Goal: Task Accomplishment & Management: Complete application form

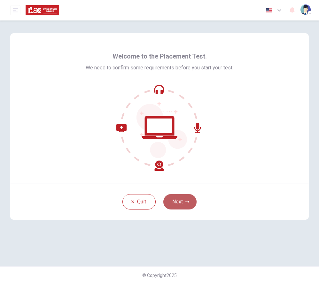
click at [182, 203] on button "Next" at bounding box center [180, 201] width 33 height 15
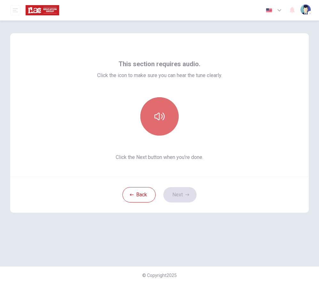
click at [167, 127] on button "button" at bounding box center [160, 116] width 38 height 38
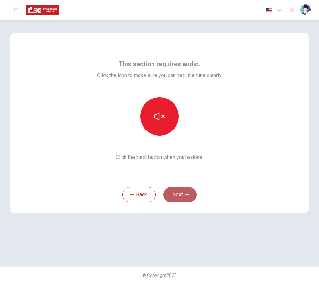
click at [184, 194] on button "Next" at bounding box center [180, 194] width 33 height 15
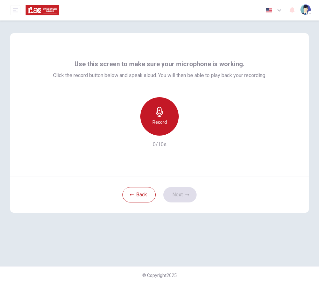
click at [157, 122] on h6 "Record" at bounding box center [160, 122] width 14 height 8
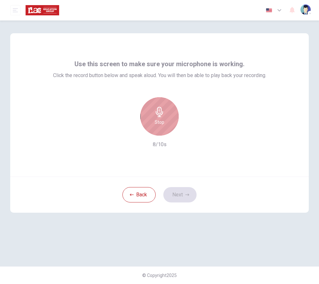
click at [157, 121] on h6 "Stop" at bounding box center [160, 122] width 10 height 8
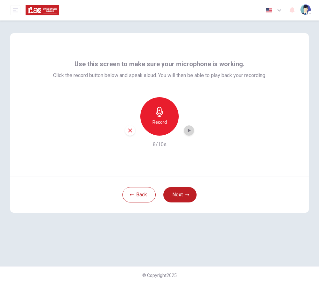
click at [186, 133] on icon "button" at bounding box center [189, 130] width 6 height 6
click at [185, 190] on button "Next" at bounding box center [180, 194] width 33 height 15
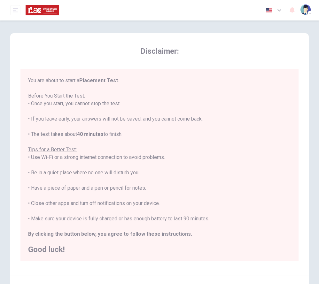
drag, startPoint x: 185, startPoint y: 190, endPoint x: 188, endPoint y: 202, distance: 11.9
click at [188, 202] on div "You are about to start a Placement Test . Before You Start the Test: • Once you…" at bounding box center [159, 165] width 263 height 177
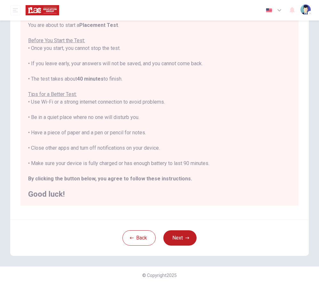
scroll to position [55, 0]
click at [185, 234] on button "Next" at bounding box center [180, 237] width 33 height 15
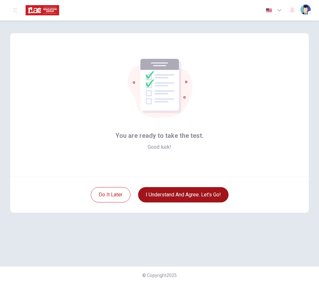
scroll to position [0, 0]
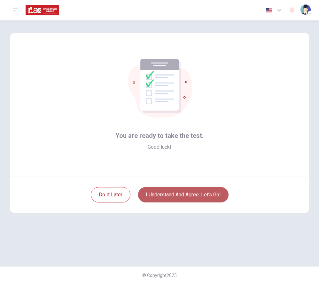
click at [195, 199] on button "I understand and agree. Let’s go!" at bounding box center [183, 194] width 91 height 15
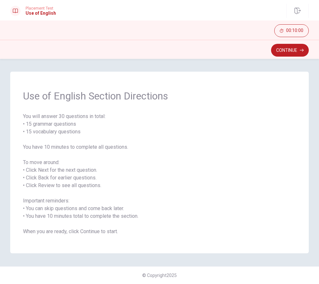
click at [197, 203] on span "You will answer 30 questions in total: • 15 grammar questions • 15 vocabulary q…" at bounding box center [159, 174] width 273 height 123
click at [287, 52] on button "Continue" at bounding box center [290, 50] width 38 height 13
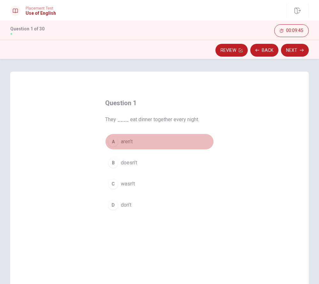
click at [115, 142] on div "A" at bounding box center [113, 142] width 10 height 10
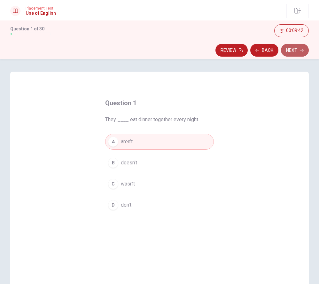
click at [292, 53] on button "Next" at bounding box center [295, 50] width 28 height 13
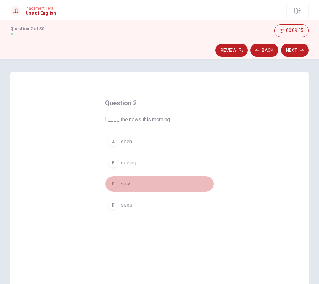
click at [113, 184] on div "C" at bounding box center [113, 184] width 10 height 10
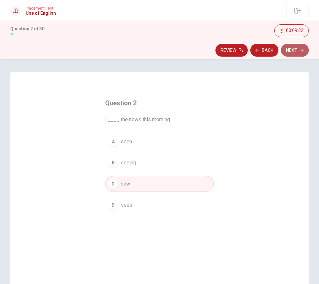
click at [289, 53] on button "Next" at bounding box center [295, 50] width 28 height 13
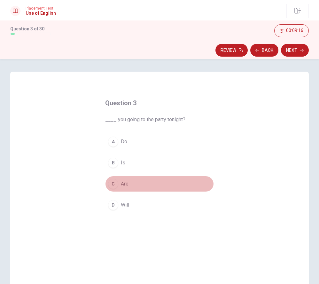
click at [123, 186] on span "Are" at bounding box center [125, 184] width 8 height 8
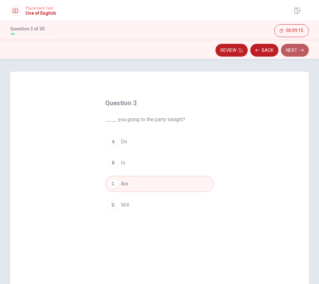
click at [291, 52] on button "Next" at bounding box center [295, 50] width 28 height 13
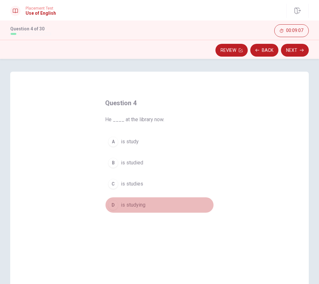
click at [144, 203] on span "is studying" at bounding box center [133, 205] width 25 height 8
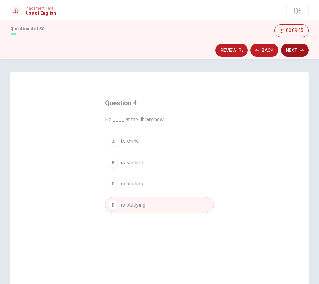
click at [296, 53] on button "Next" at bounding box center [295, 50] width 28 height 13
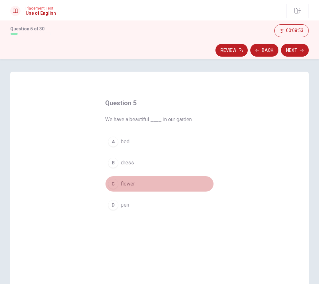
click at [118, 182] on button "C flower" at bounding box center [159, 184] width 109 height 16
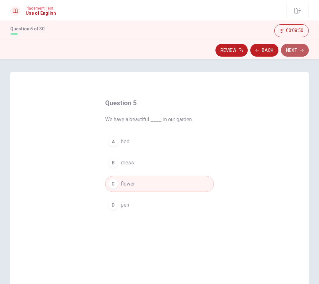
click at [293, 51] on button "Next" at bounding box center [295, 50] width 28 height 13
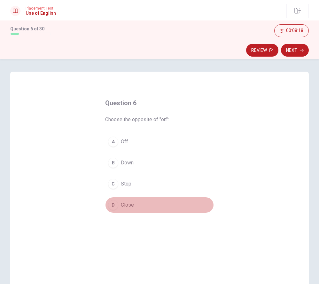
click at [124, 203] on span "Close" at bounding box center [127, 205] width 13 height 8
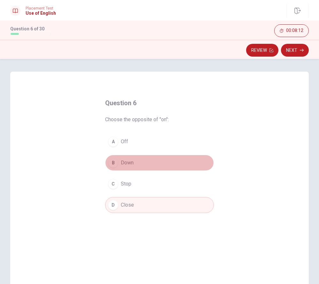
click at [137, 163] on button "B Down" at bounding box center [159, 163] width 109 height 16
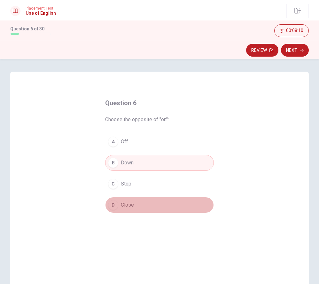
click at [137, 201] on button "D Close" at bounding box center [159, 205] width 109 height 16
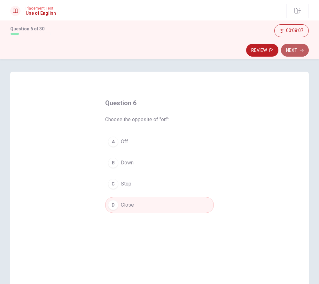
click at [294, 53] on button "Next" at bounding box center [295, 50] width 28 height 13
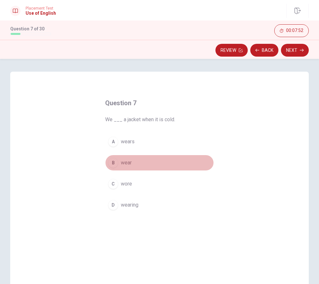
click at [128, 165] on span "wear" at bounding box center [126, 163] width 11 height 8
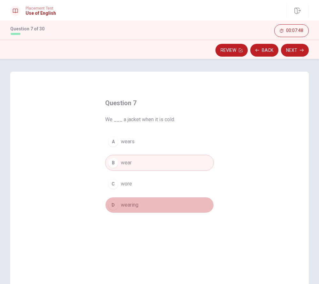
click at [149, 205] on button "D wearing" at bounding box center [159, 205] width 109 height 16
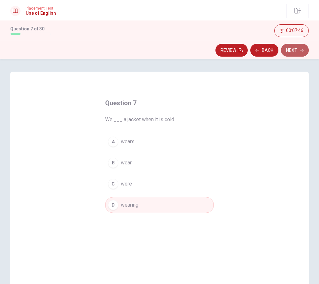
click at [297, 52] on button "Next" at bounding box center [295, 50] width 28 height 13
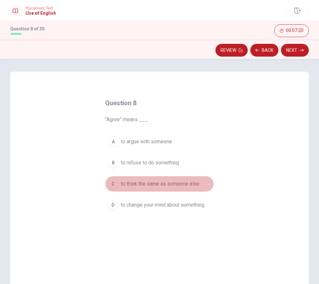
click at [158, 183] on span "to think the same as someone else" at bounding box center [160, 184] width 79 height 8
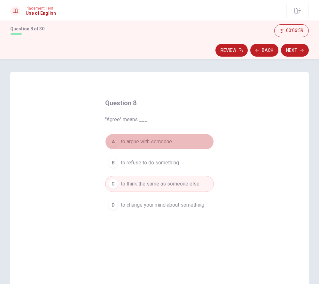
click at [166, 139] on span "to argue with someone" at bounding box center [146, 142] width 51 height 8
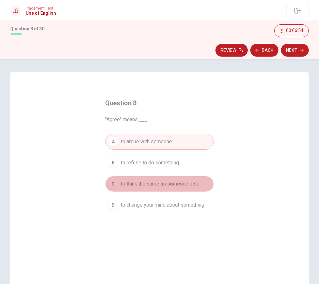
click at [186, 180] on span "to think the same as someone else" at bounding box center [160, 184] width 79 height 8
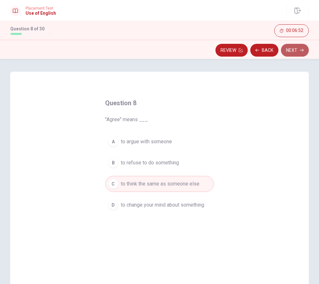
click at [295, 53] on button "Next" at bounding box center [295, 50] width 28 height 13
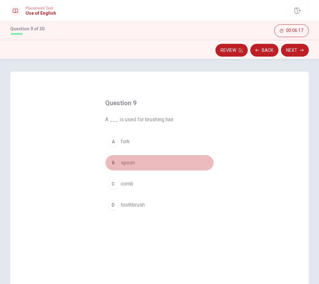
click at [142, 158] on button "B spoon" at bounding box center [159, 163] width 109 height 16
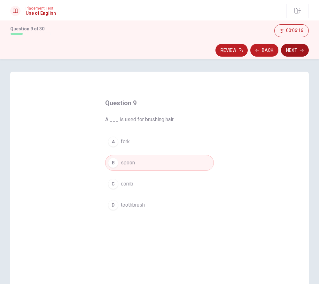
click at [294, 52] on button "Next" at bounding box center [295, 50] width 28 height 13
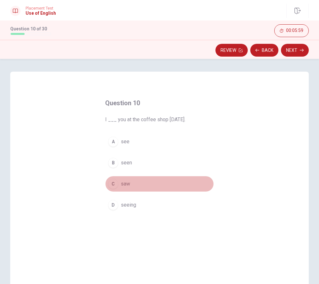
click at [130, 180] on span "saw" at bounding box center [125, 184] width 9 height 8
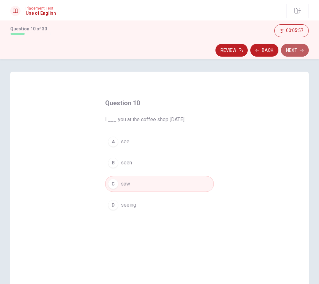
click at [299, 46] on button "Next" at bounding box center [295, 50] width 28 height 13
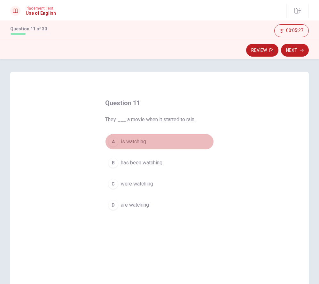
click at [142, 148] on button "A is watching" at bounding box center [159, 142] width 109 height 16
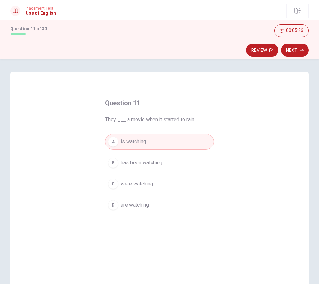
click at [142, 164] on span "has been watching" at bounding box center [142, 163] width 42 height 8
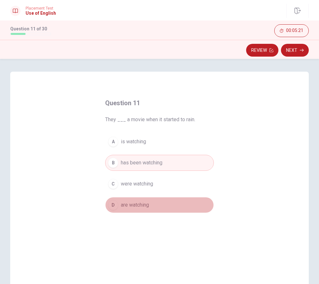
click at [144, 201] on button "D are watching" at bounding box center [159, 205] width 109 height 16
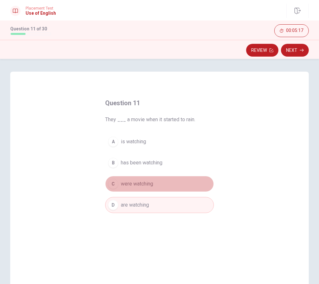
click at [141, 181] on span "were watching" at bounding box center [137, 184] width 32 height 8
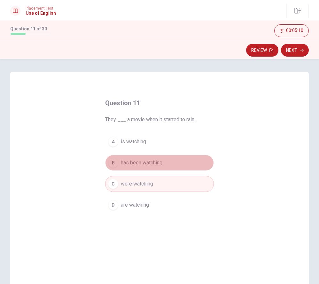
click at [184, 160] on button "B has been watching" at bounding box center [159, 163] width 109 height 16
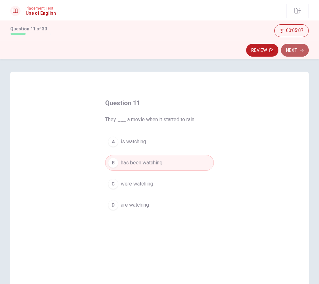
click at [300, 51] on button "Next" at bounding box center [295, 50] width 28 height 13
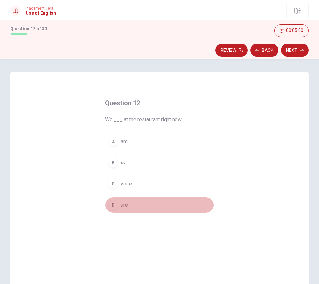
click at [149, 203] on button "D are" at bounding box center [159, 205] width 109 height 16
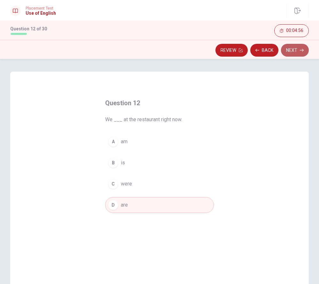
click at [299, 49] on button "Next" at bounding box center [295, 50] width 28 height 13
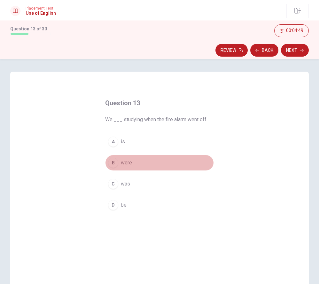
click at [143, 164] on button "B were" at bounding box center [159, 163] width 109 height 16
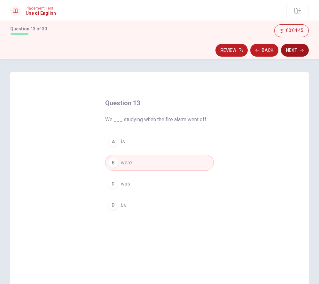
click at [284, 52] on button "Next" at bounding box center [295, 50] width 28 height 13
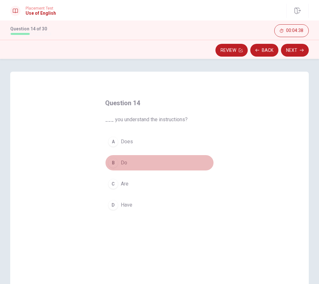
click at [139, 163] on button "B Do" at bounding box center [159, 163] width 109 height 16
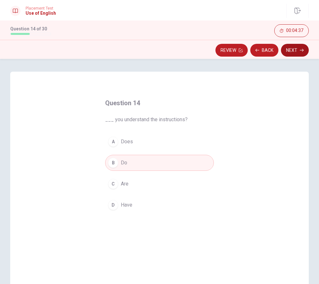
click at [290, 52] on button "Next" at bounding box center [295, 50] width 28 height 13
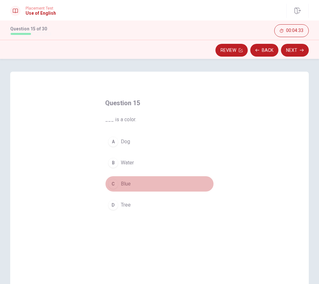
click at [139, 181] on button "C Blue" at bounding box center [159, 184] width 109 height 16
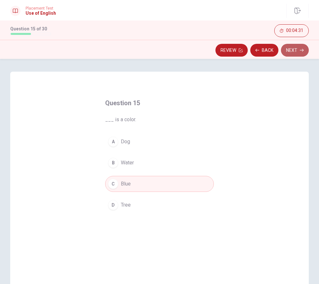
click at [290, 54] on button "Next" at bounding box center [295, 50] width 28 height 13
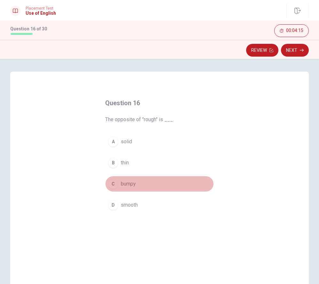
click at [144, 185] on button "C bumpy" at bounding box center [159, 184] width 109 height 16
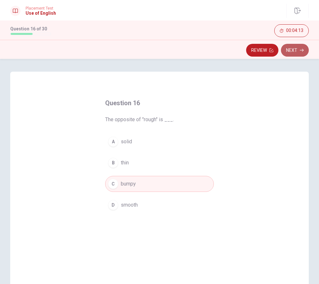
click at [296, 51] on button "Next" at bounding box center [295, 50] width 28 height 13
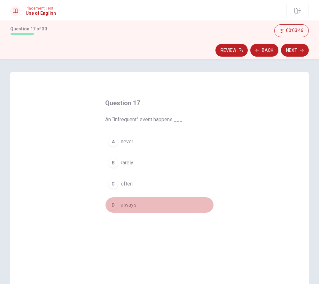
click at [133, 205] on span "always" at bounding box center [129, 205] width 16 height 8
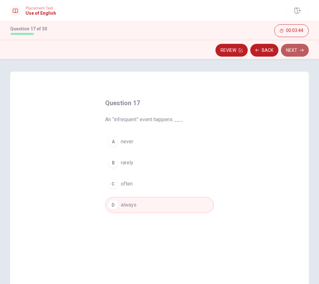
click at [296, 50] on button "Next" at bounding box center [295, 50] width 28 height 13
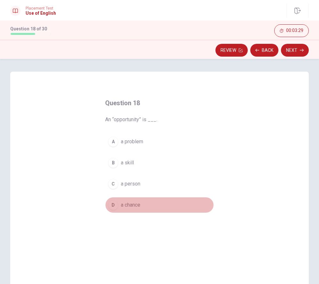
click at [141, 205] on span "a chance" at bounding box center [131, 205] width 20 height 8
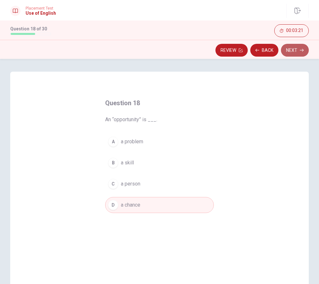
click at [287, 53] on button "Next" at bounding box center [295, 50] width 28 height 13
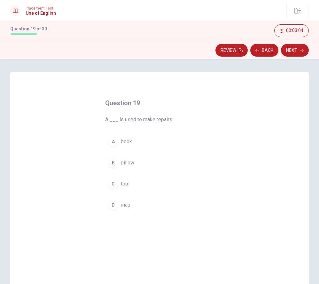
click at [137, 166] on button "B pillow" at bounding box center [159, 163] width 109 height 16
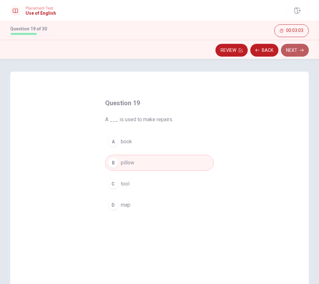
click at [292, 49] on button "Next" at bounding box center [295, 50] width 28 height 13
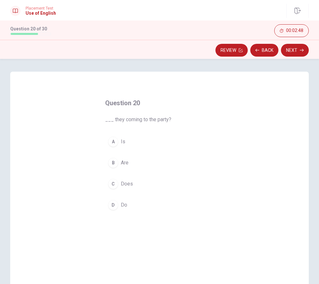
click at [133, 181] on span "Does" at bounding box center [127, 184] width 12 height 8
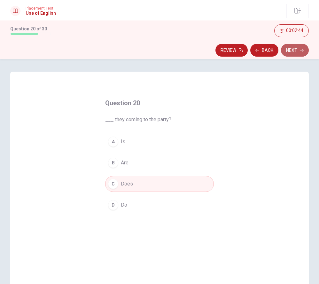
click at [292, 47] on button "Next" at bounding box center [295, 50] width 28 height 13
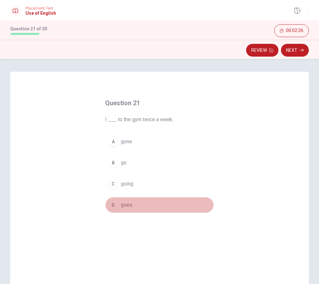
click at [139, 201] on button "D goes" at bounding box center [159, 205] width 109 height 16
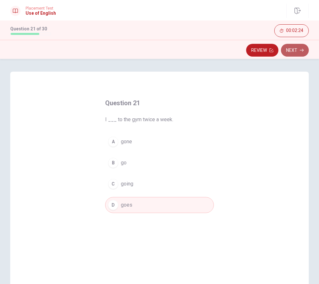
click at [298, 47] on button "Next" at bounding box center [295, 50] width 28 height 13
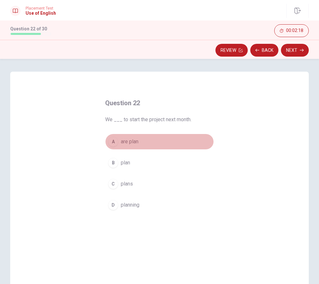
click at [151, 142] on button "A are plan" at bounding box center [159, 142] width 109 height 16
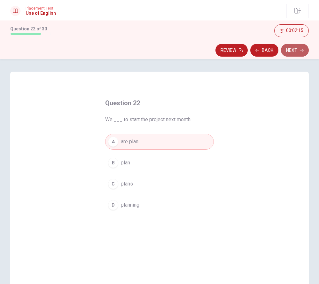
click at [290, 54] on button "Next" at bounding box center [295, 50] width 28 height 13
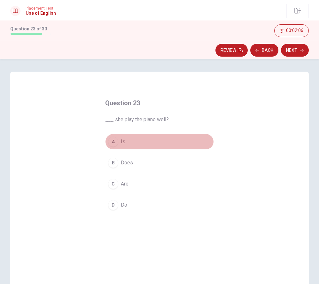
click at [142, 142] on button "A Is" at bounding box center [159, 142] width 109 height 16
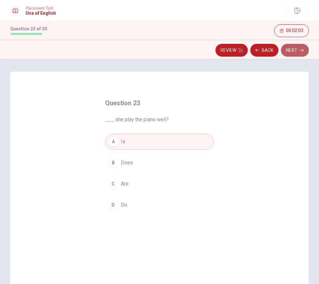
click at [298, 50] on button "Next" at bounding box center [295, 50] width 28 height 13
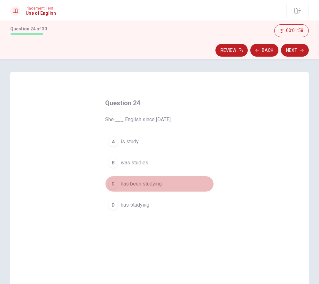
click at [157, 183] on span "has been studying" at bounding box center [141, 184] width 41 height 8
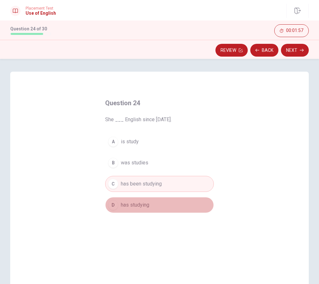
click at [153, 205] on button "D has studying" at bounding box center [159, 205] width 109 height 16
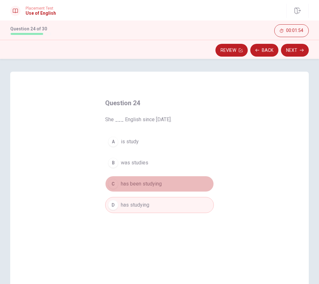
click at [175, 179] on button "C has been studying" at bounding box center [159, 184] width 109 height 16
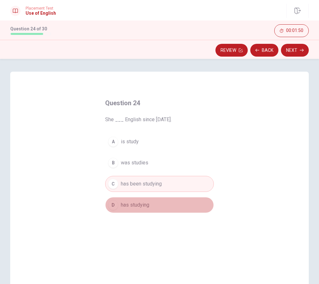
click at [167, 200] on button "D has studying" at bounding box center [159, 205] width 109 height 16
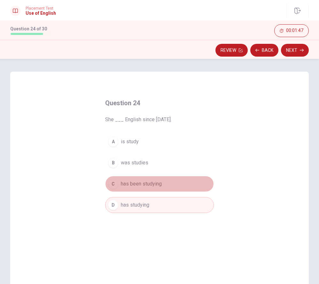
drag, startPoint x: 192, startPoint y: 182, endPoint x: 235, endPoint y: 139, distance: 61.1
click at [192, 182] on button "C has been studying" at bounding box center [159, 184] width 109 height 16
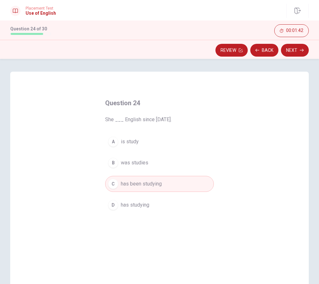
click at [160, 208] on button "D has studying" at bounding box center [159, 205] width 109 height 16
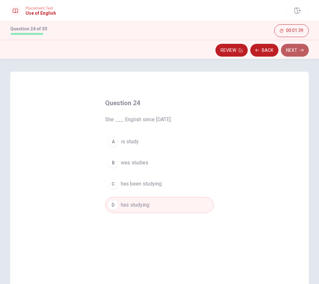
click at [297, 53] on button "Next" at bounding box center [295, 50] width 28 height 13
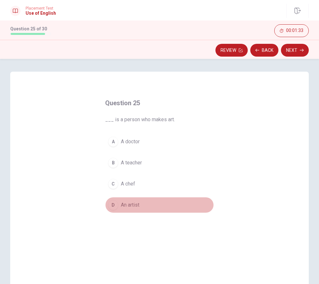
click at [137, 206] on span "An artist" at bounding box center [130, 205] width 19 height 8
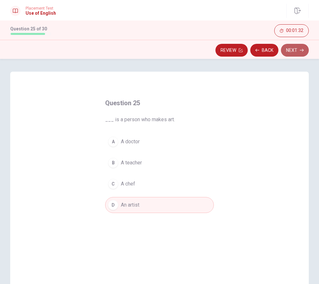
click at [291, 52] on button "Next" at bounding box center [295, 50] width 28 height 13
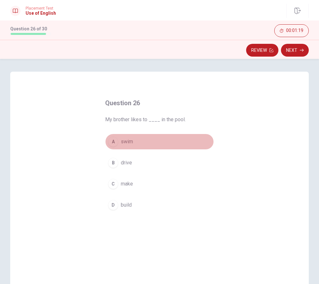
click at [130, 143] on span "swim" at bounding box center [127, 142] width 12 height 8
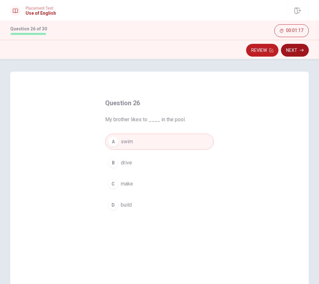
click at [289, 48] on button "Next" at bounding box center [295, 50] width 28 height 13
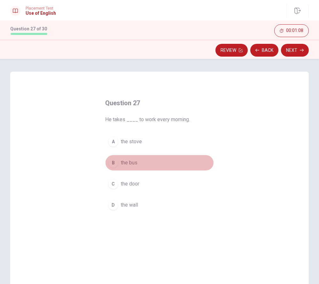
click at [148, 160] on button "B the bus" at bounding box center [159, 163] width 109 height 16
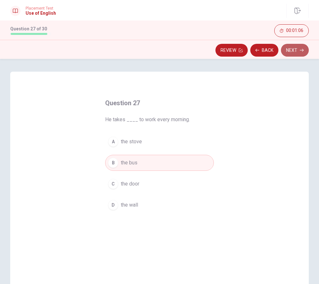
click at [301, 50] on icon "button" at bounding box center [302, 50] width 4 height 4
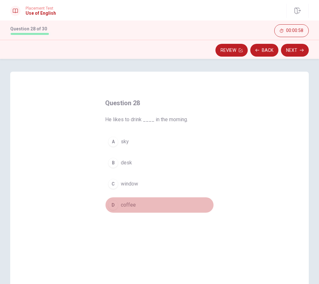
click at [140, 204] on button "D coffee" at bounding box center [159, 205] width 109 height 16
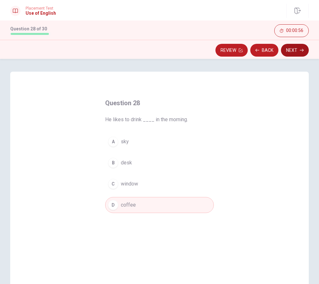
click at [291, 51] on button "Next" at bounding box center [295, 50] width 28 height 13
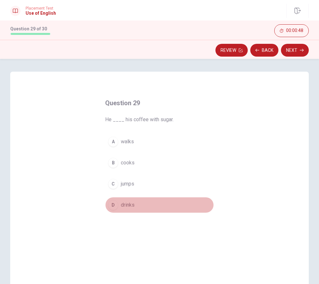
click at [136, 200] on button "D drinks" at bounding box center [159, 205] width 109 height 16
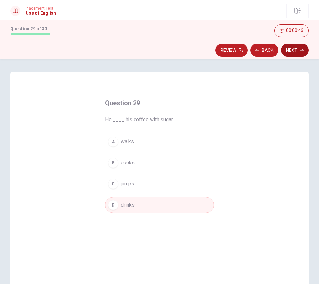
click at [290, 53] on button "Next" at bounding box center [295, 50] width 28 height 13
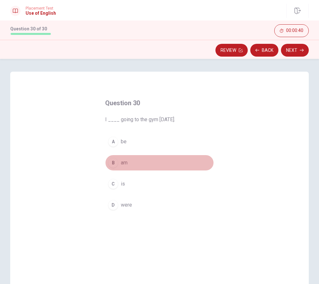
click at [132, 164] on button "B am" at bounding box center [159, 163] width 109 height 16
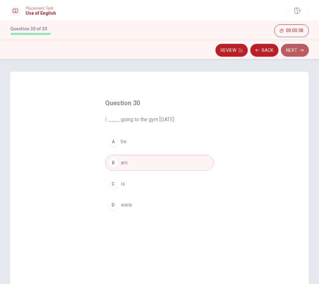
click at [291, 47] on button "Next" at bounding box center [295, 50] width 28 height 13
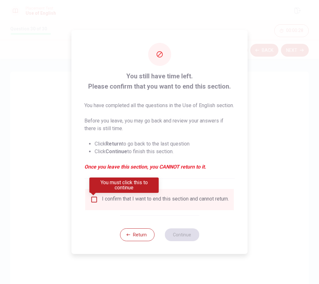
click at [97, 203] on input "You must click this to continue" at bounding box center [95, 200] width 8 height 8
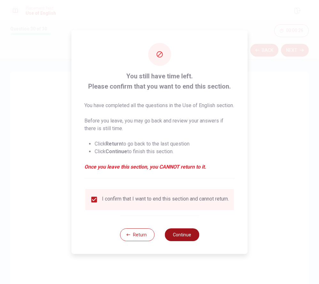
click at [180, 239] on button "Continue" at bounding box center [182, 235] width 35 height 13
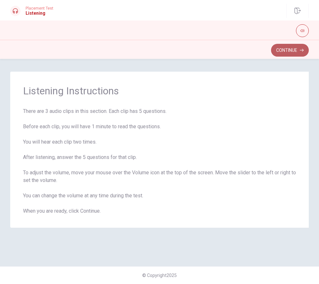
click at [292, 52] on button "Continue" at bounding box center [290, 50] width 38 height 13
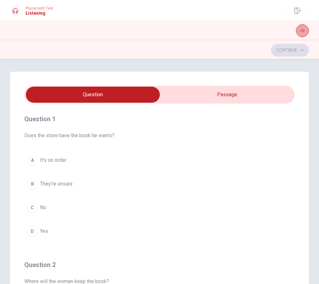
click at [303, 30] on icon "button" at bounding box center [303, 31] width 4 height 4
type input "12"
click at [198, 95] on input "checkbox" at bounding box center [93, 95] width 406 height 16
checkbox input "true"
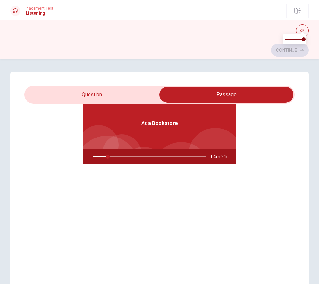
scroll to position [36, 0]
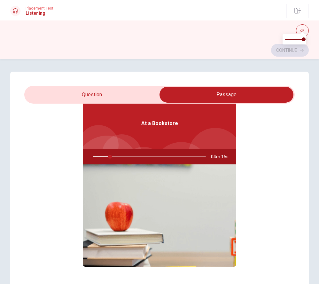
type input "15"
click at [107, 94] on input "checkbox" at bounding box center [227, 95] width 406 height 16
checkbox input "false"
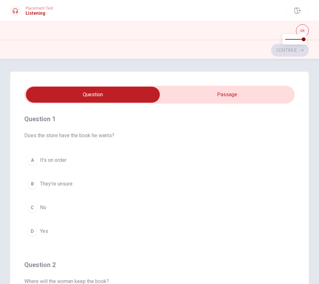
scroll to position [0, 0]
type input "20"
click at [217, 100] on input "checkbox" at bounding box center [93, 95] width 406 height 16
checkbox input "true"
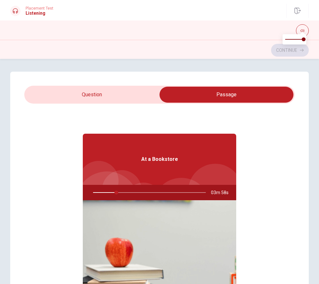
drag, startPoint x: 117, startPoint y: 193, endPoint x: 82, endPoint y: 196, distance: 34.7
click at [82, 196] on div "At a Bookstore 03m 58s" at bounding box center [159, 227] width 271 height 247
click at [94, 193] on div at bounding box center [148, 192] width 126 height 15
type input "22"
click at [88, 96] on input "checkbox" at bounding box center [227, 95] width 406 height 16
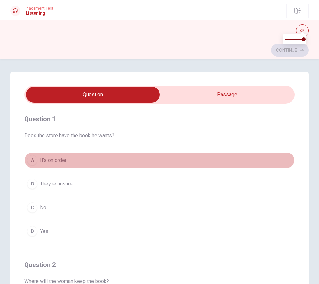
click at [128, 165] on button "A It’s on order" at bounding box center [159, 160] width 271 height 16
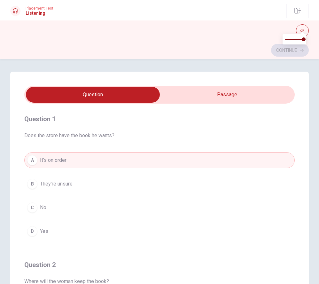
click at [66, 230] on button "D Yes" at bounding box center [159, 231] width 271 height 16
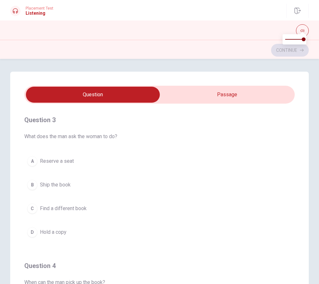
scroll to position [291, 0]
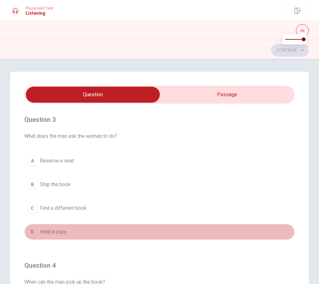
click at [86, 230] on button "D Hold a copy" at bounding box center [159, 232] width 271 height 16
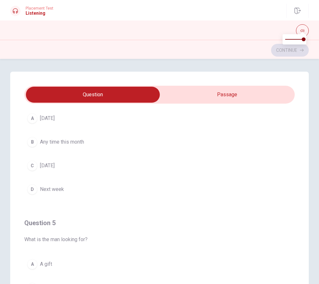
scroll to position [480, 0]
click at [211, 100] on input "checkbox" at bounding box center [93, 95] width 406 height 16
checkbox input "true"
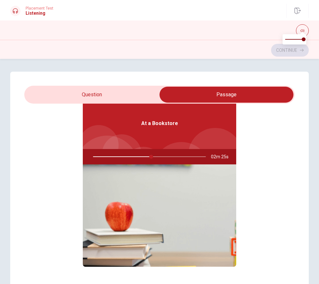
type input "52"
click at [140, 95] on input "checkbox" at bounding box center [227, 95] width 406 height 16
checkbox input "false"
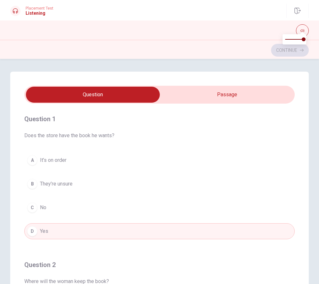
scroll to position [0, 0]
type input "58"
click at [203, 94] on input "checkbox" at bounding box center [93, 95] width 406 height 16
checkbox input "true"
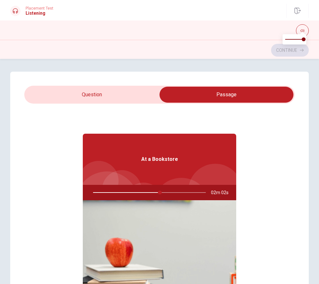
click at [165, 193] on div at bounding box center [148, 192] width 126 height 15
drag, startPoint x: 165, startPoint y: 193, endPoint x: 158, endPoint y: 193, distance: 6.4
click at [158, 193] on div at bounding box center [148, 192] width 126 height 15
type input "60"
click at [109, 94] on input "checkbox" at bounding box center [227, 95] width 406 height 16
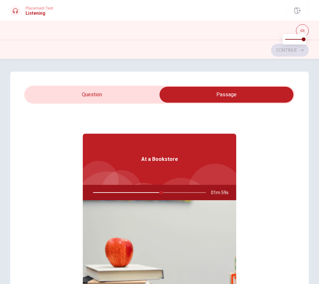
checkbox input "false"
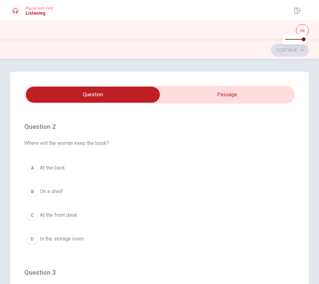
scroll to position [139, 0]
click at [84, 195] on button "B On a shelf" at bounding box center [159, 191] width 271 height 16
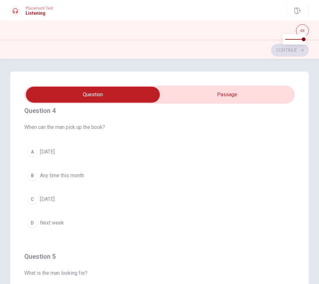
scroll to position [447, 0]
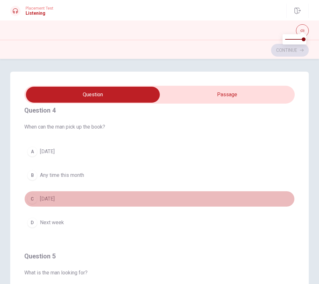
click at [65, 200] on button "C [DATE]" at bounding box center [159, 199] width 271 height 16
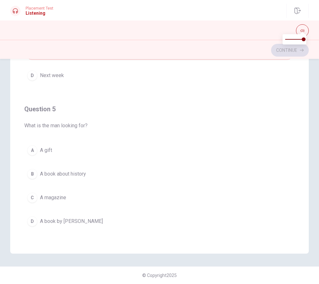
scroll to position [0, 0]
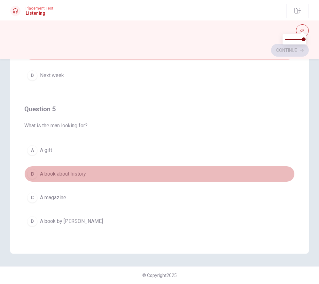
click at [77, 174] on span "A book about history" at bounding box center [63, 174] width 46 height 8
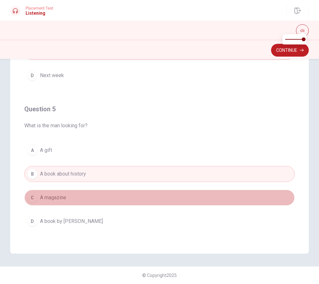
click at [76, 199] on button "C A magazine" at bounding box center [159, 198] width 271 height 16
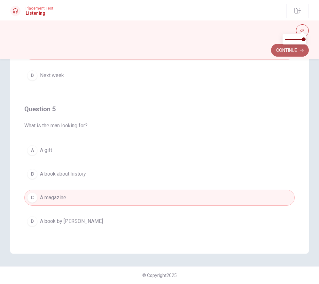
click at [286, 48] on button "Continue" at bounding box center [290, 50] width 38 height 13
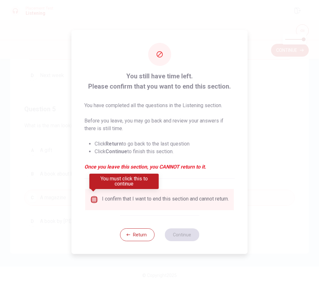
click at [93, 198] on input "You must click this to continue" at bounding box center [95, 200] width 8 height 8
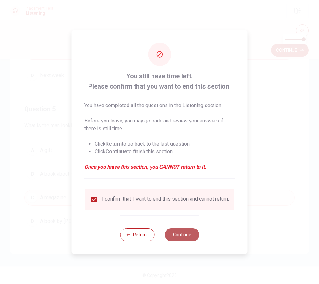
click at [186, 235] on button "Continue" at bounding box center [182, 235] width 35 height 13
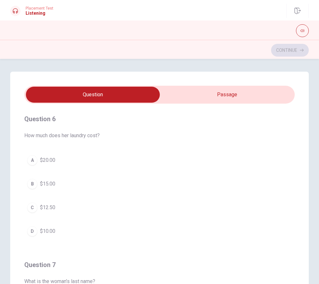
click at [215, 94] on input "checkbox" at bounding box center [93, 95] width 406 height 16
checkbox input "true"
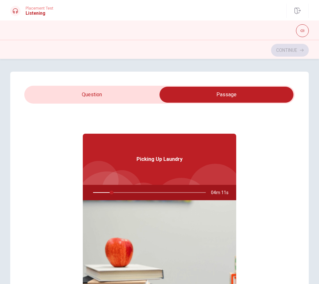
type input "17"
click at [138, 91] on input "checkbox" at bounding box center [227, 95] width 406 height 16
checkbox input "false"
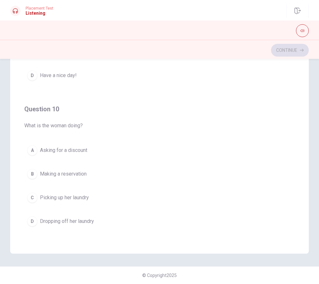
scroll to position [75, 0]
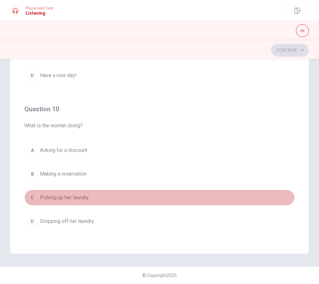
click at [88, 197] on span "Picking up her laundry" at bounding box center [64, 198] width 49 height 8
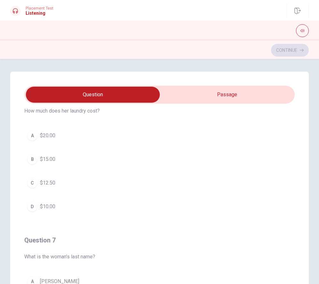
scroll to position [28, 0]
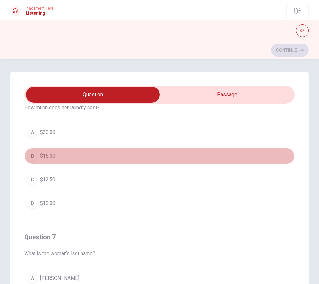
click at [70, 155] on button "B $15.00" at bounding box center [159, 156] width 271 height 16
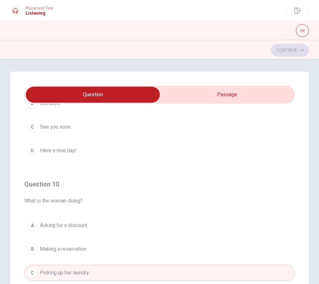
scroll to position [519, 0]
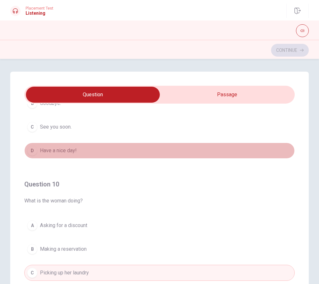
click at [71, 147] on span "Have a nice day!" at bounding box center [58, 151] width 37 height 8
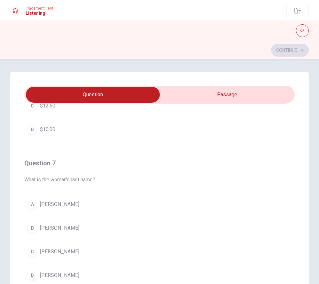
scroll to position [101, 0]
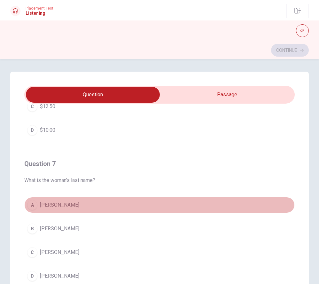
click at [70, 206] on button "A [PERSON_NAME]" at bounding box center [159, 205] width 271 height 16
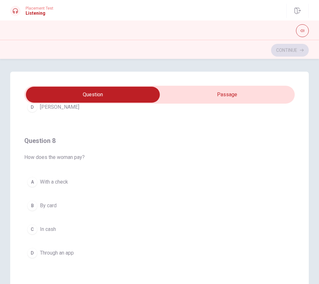
scroll to position [276, 0]
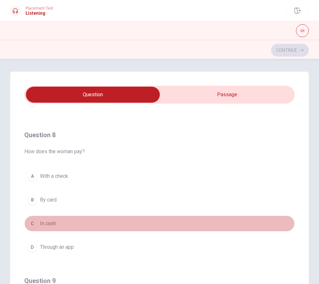
click at [64, 223] on button "C In cash" at bounding box center [159, 224] width 271 height 16
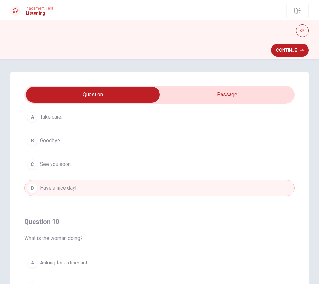
scroll to position [492, 0]
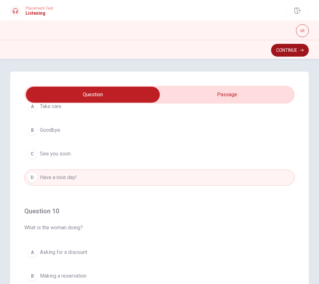
click at [298, 50] on button "Continue" at bounding box center [290, 50] width 38 height 13
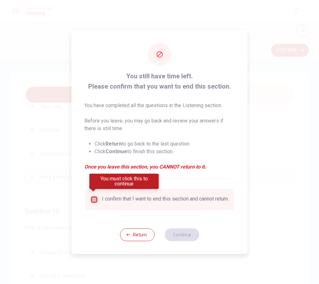
click at [94, 199] on input "You must click this to continue" at bounding box center [95, 200] width 8 height 8
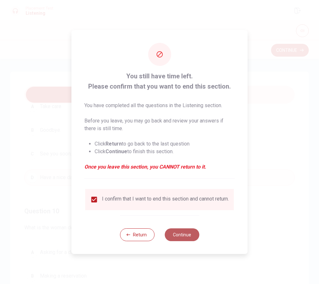
click at [182, 236] on button "Continue" at bounding box center [182, 235] width 35 height 13
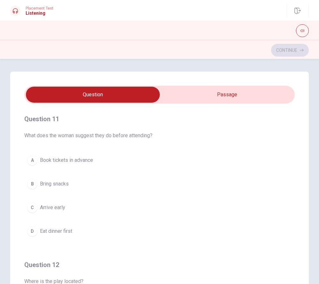
scroll to position [0, 0]
click at [222, 98] on input "checkbox" at bounding box center [93, 95] width 406 height 16
checkbox input "true"
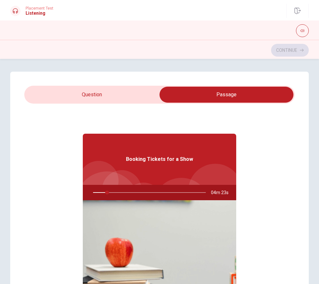
type input "13"
click at [128, 99] on input "checkbox" at bounding box center [227, 95] width 406 height 16
checkbox input "false"
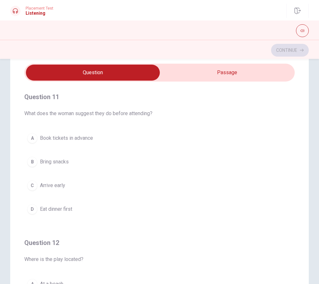
scroll to position [22, 0]
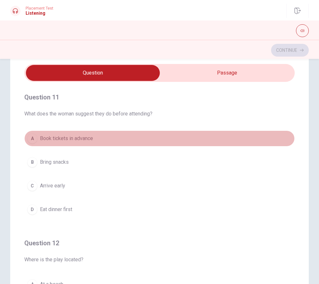
click at [99, 135] on button "A Book tickets in advance" at bounding box center [159, 139] width 271 height 16
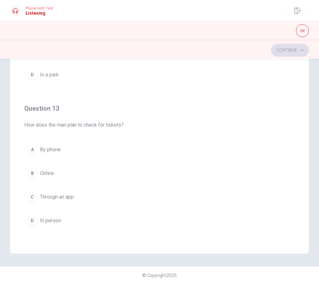
scroll to position [225, 0]
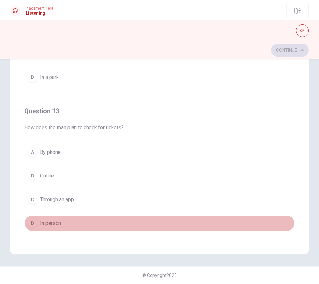
click at [76, 220] on button "D In person" at bounding box center [159, 223] width 271 height 16
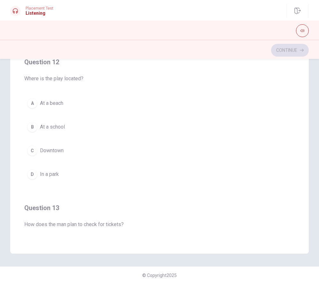
scroll to position [126, 0]
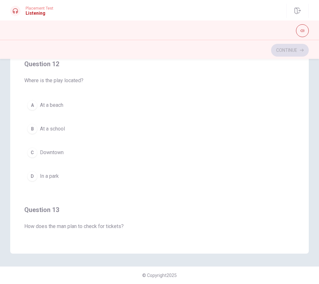
click at [66, 152] on button "C Downtown" at bounding box center [159, 153] width 271 height 16
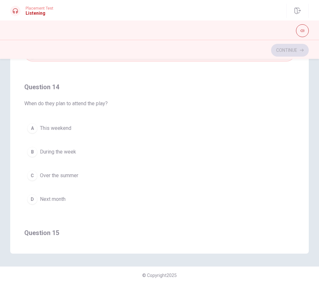
scroll to position [398, 0]
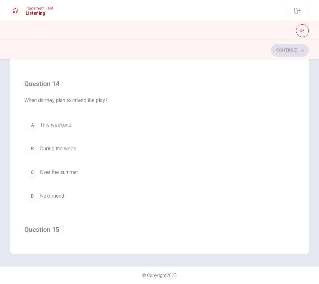
click at [68, 128] on span "This weekend" at bounding box center [55, 125] width 31 height 8
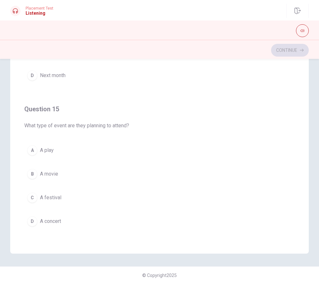
scroll to position [519, 0]
click at [70, 173] on button "B A movie" at bounding box center [159, 174] width 271 height 16
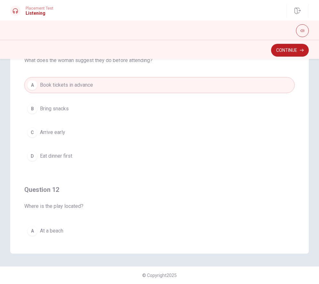
scroll to position [0, 0]
click at [286, 49] on button "Continue" at bounding box center [290, 50] width 38 height 13
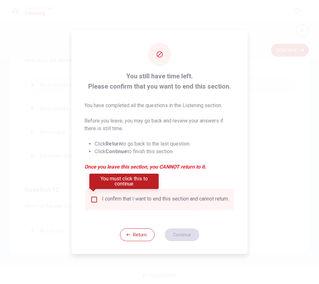
click at [94, 197] on input "You must click this to continue" at bounding box center [95, 200] width 8 height 8
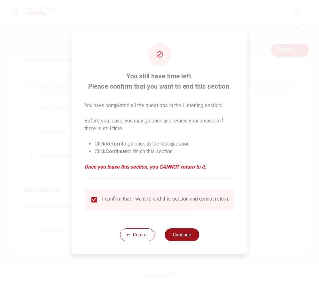
click at [176, 232] on button "Continue" at bounding box center [182, 235] width 35 height 13
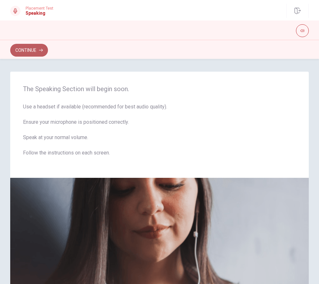
click at [38, 52] on button "Continue" at bounding box center [29, 50] width 38 height 13
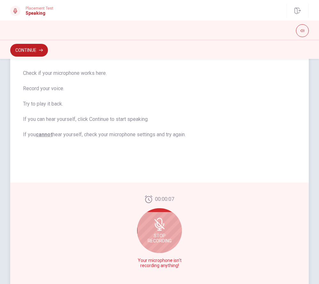
scroll to position [71, 0]
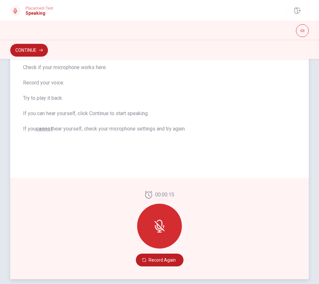
click at [162, 227] on icon at bounding box center [159, 223] width 5 height 7
click at [159, 227] on icon at bounding box center [159, 226] width 13 height 13
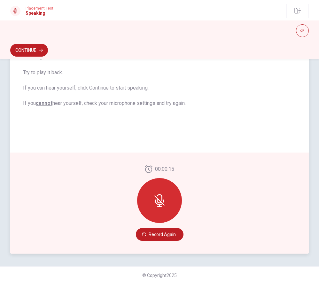
scroll to position [97, 0]
click at [162, 233] on button "Record Again" at bounding box center [160, 234] width 48 height 13
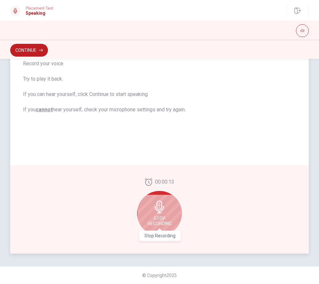
click at [159, 222] on span "Stop Recording" at bounding box center [160, 221] width 24 height 10
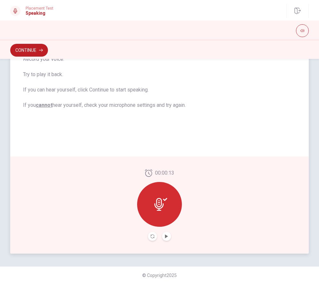
click at [159, 222] on div at bounding box center [159, 204] width 45 height 45
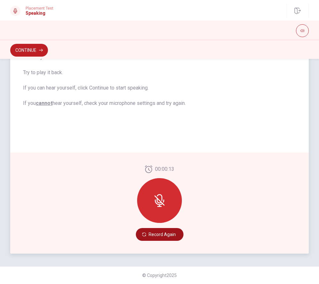
click at [160, 238] on button "Record Again" at bounding box center [160, 234] width 48 height 13
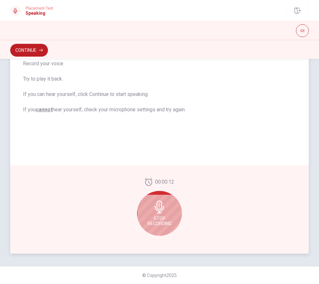
click at [161, 213] on div "Stop Recording" at bounding box center [159, 213] width 45 height 45
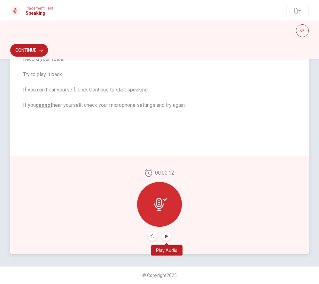
click at [166, 237] on icon "Play Audio" at bounding box center [166, 237] width 3 height 4
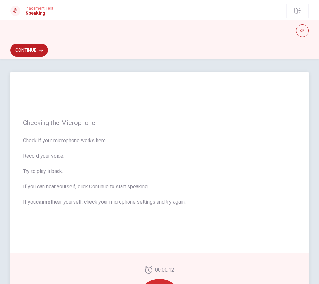
scroll to position [0, 0]
click at [33, 50] on button "Continue" at bounding box center [29, 50] width 38 height 13
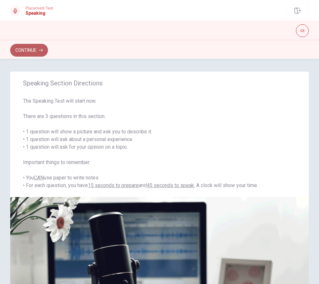
click at [34, 48] on button "Continue" at bounding box center [29, 50] width 38 height 13
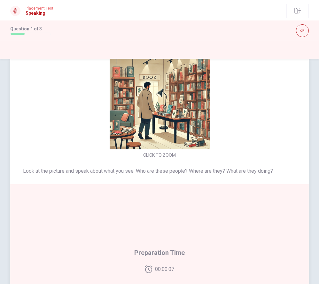
scroll to position [-5, 0]
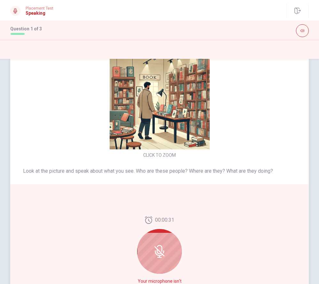
click at [163, 249] on icon at bounding box center [159, 251] width 13 height 13
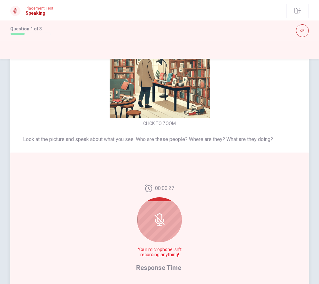
scroll to position [48, 0]
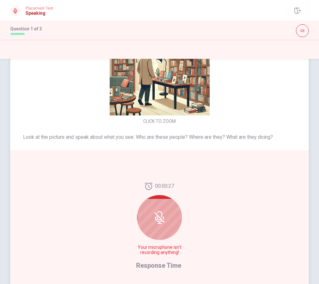
click at [172, 224] on div at bounding box center [159, 217] width 45 height 45
click at [169, 223] on div at bounding box center [159, 217] width 45 height 45
click at [164, 220] on icon at bounding box center [159, 217] width 13 height 13
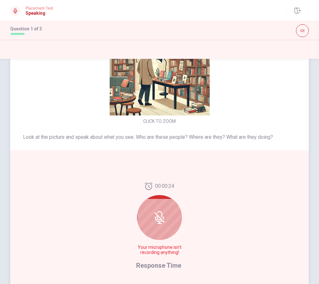
click at [164, 220] on icon at bounding box center [159, 217] width 13 height 13
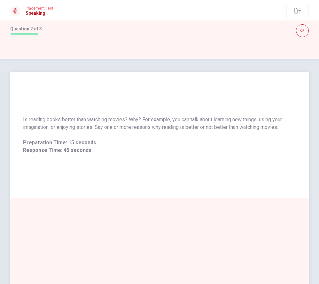
scroll to position [0, 0]
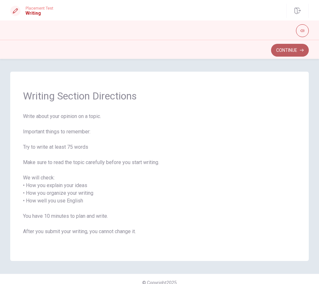
click at [294, 53] on button "Continue" at bounding box center [290, 50] width 38 height 13
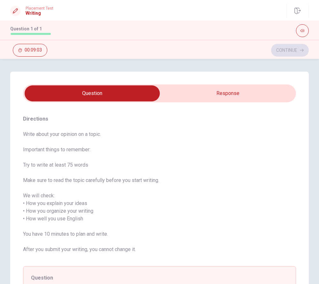
click at [223, 96] on input "checkbox" at bounding box center [92, 93] width 410 height 16
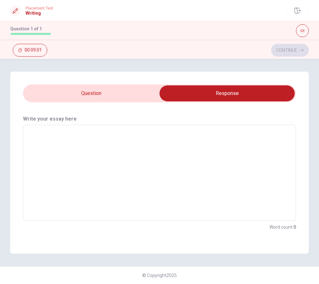
click at [127, 93] on input "checkbox" at bounding box center [227, 93] width 410 height 16
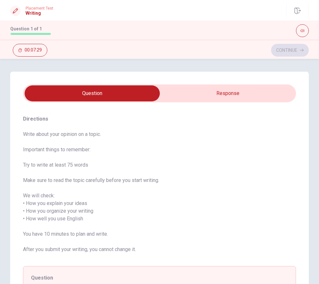
click at [218, 99] on input "checkbox" at bounding box center [92, 93] width 410 height 16
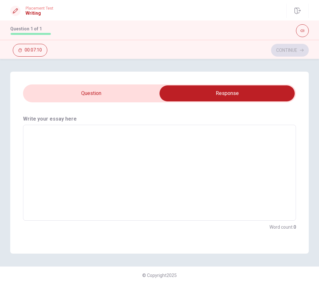
click at [99, 90] on input "checkbox" at bounding box center [227, 93] width 410 height 16
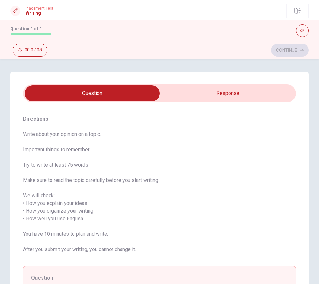
click at [176, 92] on input "checkbox" at bounding box center [92, 93] width 410 height 16
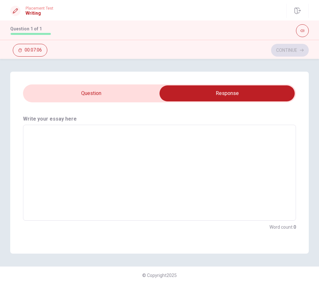
click at [123, 95] on input "checkbox" at bounding box center [227, 93] width 410 height 16
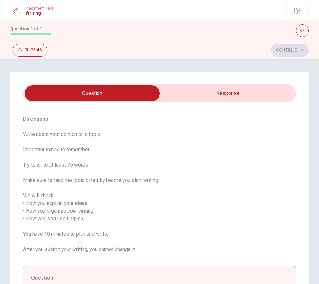
click at [235, 93] on input "checkbox" at bounding box center [92, 93] width 410 height 16
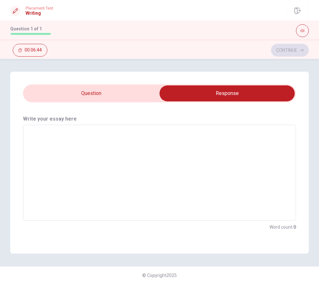
click at [126, 92] on input "checkbox" at bounding box center [227, 93] width 410 height 16
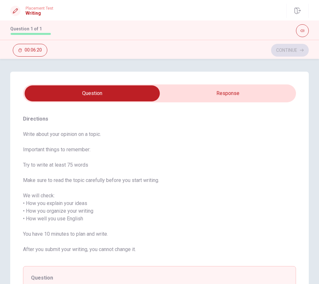
click at [219, 93] on input "checkbox" at bounding box center [92, 93] width 410 height 16
checkbox input "true"
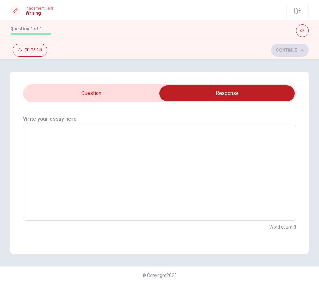
click at [149, 143] on textarea at bounding box center [160, 172] width 264 height 85
type textarea "x"
type textarea "I"
type textarea "x"
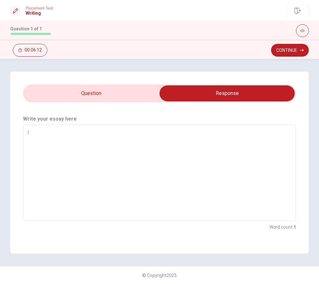
type textarea "I"
type textarea "x"
type textarea "I l"
type textarea "x"
type textarea "I li"
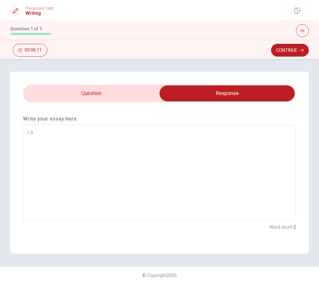
type textarea "x"
type textarea "I lik"
type textarea "x"
type textarea "I like"
type textarea "x"
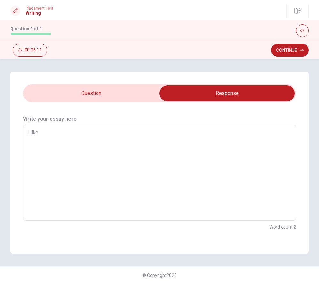
type textarea "I like"
type textarea "x"
type textarea "I like s"
type textarea "x"
type textarea "I like sp"
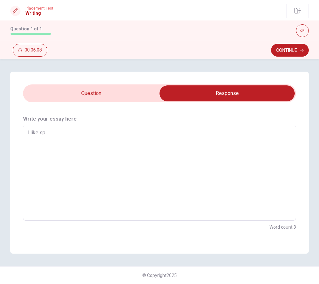
type textarea "x"
type textarea "I like spr"
type textarea "x"
type textarea "I like spri"
type textarea "x"
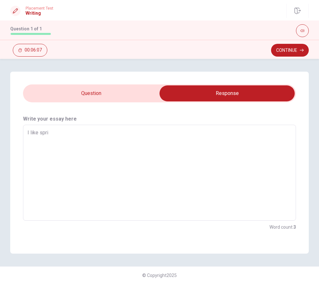
type textarea "I like sprin"
type textarea "x"
type textarea "I like spring"
type textarea "x"
type textarea "I like spring"
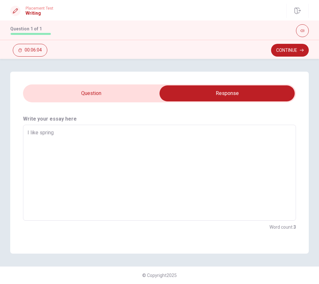
type textarea "x"
type textarea "I like spring f"
type textarea "x"
type textarea "I like spring fe"
type textarea "x"
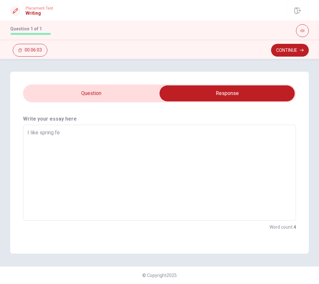
type textarea "I like spring fes"
type textarea "x"
type textarea "I like spring fest"
type textarea "x"
type textarea "I like spring festd"
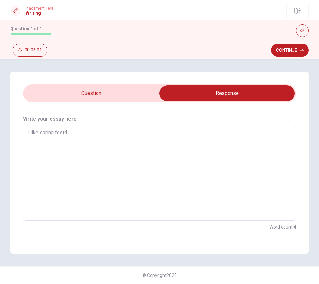
type textarea "x"
type textarea "I like spring festdi"
type textarea "x"
type textarea "I like spring festdit"
type textarea "x"
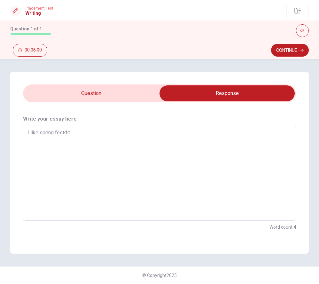
type textarea "I like spring festdite"
type textarea "x"
type textarea "I like spring festdit"
type textarea "x"
type textarea "I like spring festdi"
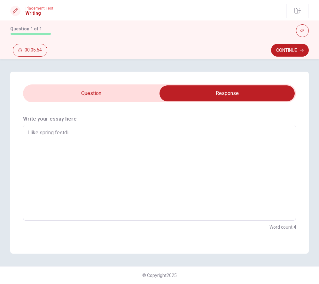
type textarea "x"
type textarea "I like spring festd"
type textarea "x"
type textarea "I like spring fest"
type textarea "x"
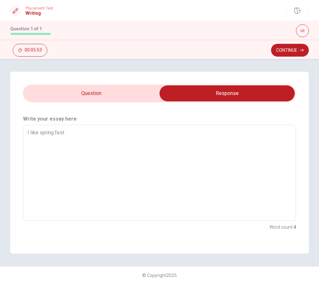
type textarea "I like spring fes"
type textarea "x"
type textarea "I like spring fe"
type textarea "x"
type textarea "I like spring f"
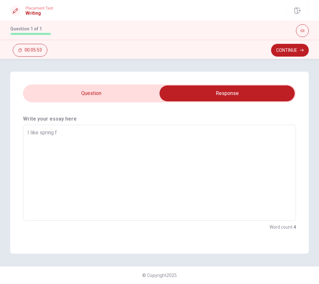
type textarea "x"
type textarea "I like spring"
type textarea "x"
type textarea "I like spring"
type textarea "x"
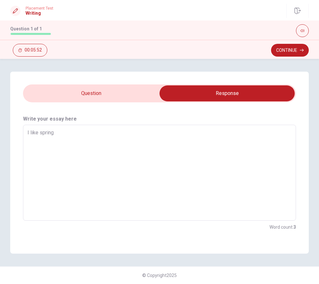
type textarea "I like sprin"
type textarea "x"
type textarea "I like spri"
type textarea "x"
type textarea "I like spr"
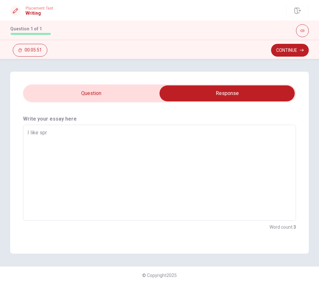
type textarea "x"
type textarea "I like sp"
type textarea "x"
type textarea "I like s"
type textarea "x"
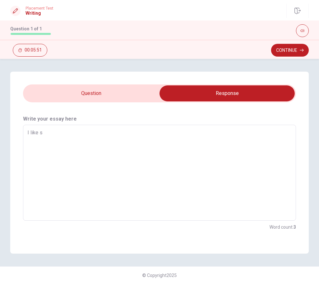
type textarea "I like"
type textarea "x"
type textarea "I like a"
type textarea "x"
type textarea "I like as"
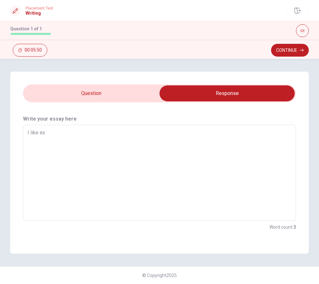
type textarea "x"
type textarea "I like asp"
type textarea "x"
type textarea "I like aspr"
type textarea "x"
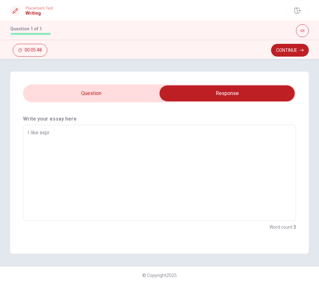
type textarea "I like aspri"
type textarea "x"
type textarea "I like asprin"
type textarea "x"
type textarea "I like aspring"
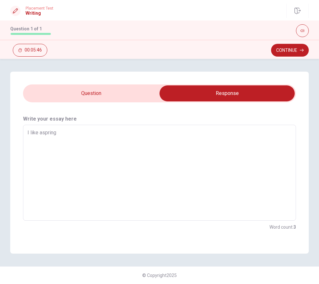
type textarea "x"
type textarea "I like aspring"
type textarea "x"
type textarea "I like aspring F"
type textarea "x"
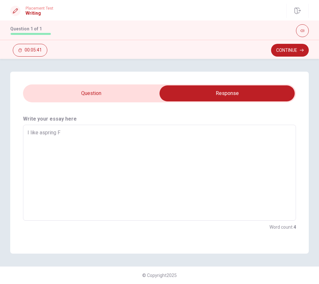
type textarea "I like aspring Fe"
type textarea "x"
type textarea "I like aspring Fes"
type textarea "x"
type textarea "I like aspring Fest"
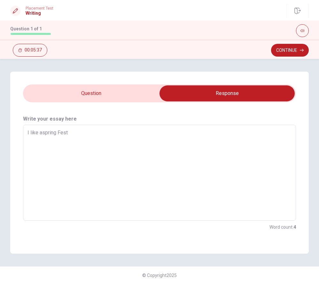
type textarea "x"
type textarea "I like aspring Festr"
type textarea "x"
type textarea "I like aspring Festri"
type textarea "x"
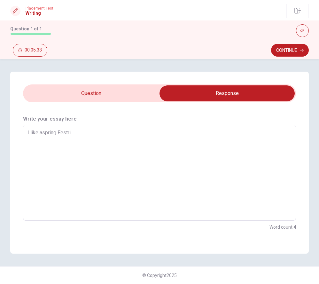
type textarea "I like aspring Festrit"
type textarea "x"
type textarea "I like aspring Festrite"
type textarea "x"
type textarea "I like aspring Festrite."
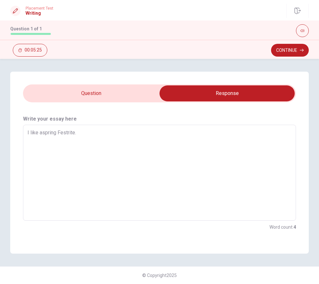
click at [44, 132] on textarea "I like aspring Festrite." at bounding box center [160, 172] width 264 height 85
type textarea "x"
type textarea "I like spring Festrite."
click at [44, 132] on textarea "I like spring Festrite." at bounding box center [160, 172] width 264 height 85
type textarea "x"
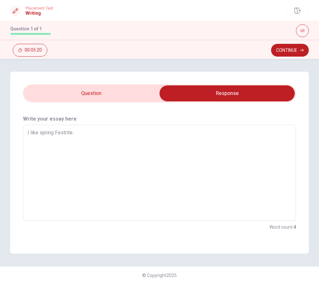
type textarea "I like pring Festrite."
type textarea "x"
type textarea "I like Spring Festrite."
click at [82, 132] on textarea "I like Spring Festrite." at bounding box center [160, 172] width 264 height 85
type textarea "x"
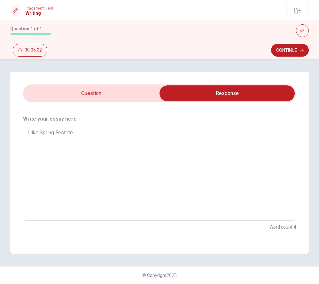
type textarea "I like Spring Festrite.B"
type textarea "x"
type textarea "I like Spring [DOMAIN_NAME]"
type textarea "x"
type textarea "I like Spring Festrite.Bec"
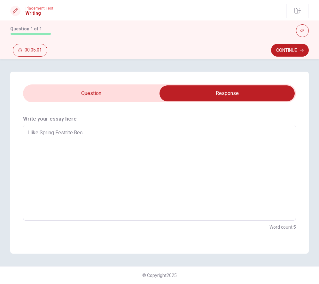
type textarea "x"
type textarea "I like Spring Festrite.Beca"
type textarea "x"
type textarea "I like Spring Festrite.Becau"
type textarea "x"
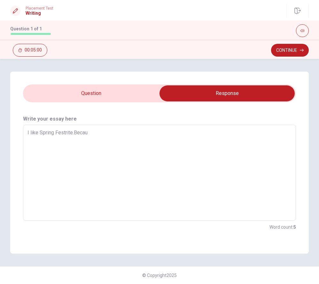
type textarea "I like Spring Festrite.Becaus"
type textarea "x"
type textarea "I like Spring Festrite.Because"
type textarea "x"
type textarea "I like Spring Festrite.Because"
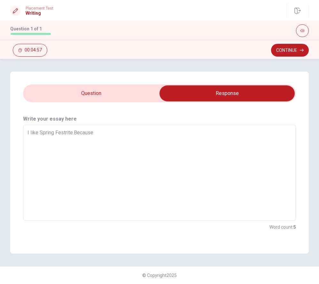
type textarea "x"
type textarea "I like Spring Festrite.Because I"
type textarea "x"
type textarea "I like Spring Festrite.Because It"
type textarea "x"
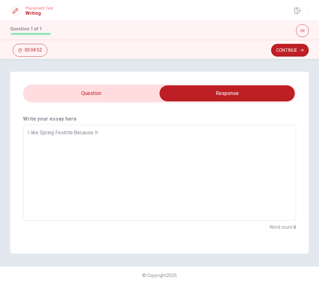
type textarea "I like Spring Festrite.Because It'"
type textarea "x"
type textarea "I like Spring Festrite.Because It's"
type textarea "x"
type textarea "I like Spring Festrite.Because It's"
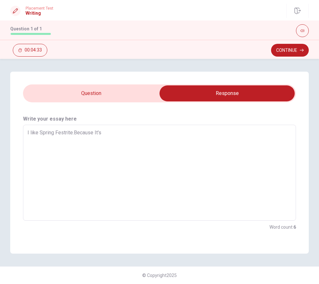
type textarea "x"
type textarea "I like Spring Festrite.Because It's a"
type textarea "x"
type textarea "I like Spring Festrite.Because It's a"
type textarea "x"
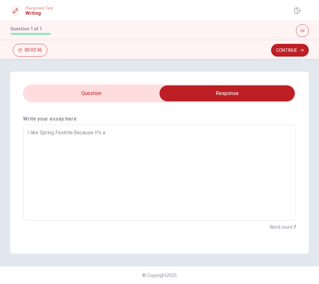
type textarea "I like Spring Festrite.Because It's a"
type textarea "x"
click at [84, 93] on input "checkbox" at bounding box center [227, 93] width 410 height 16
checkbox input "false"
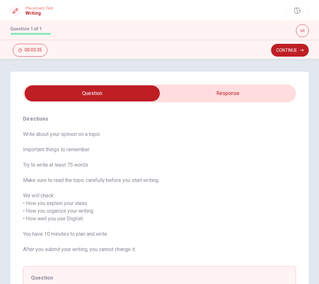
drag, startPoint x: 84, startPoint y: 107, endPoint x: 84, endPoint y: 119, distance: 12.2
click at [84, 112] on div "Directions Write about your opinion on a topic. Important things to remember: T…" at bounding box center [159, 219] width 299 height 234
type textarea "x"
click at [202, 93] on input "checkbox" at bounding box center [92, 93] width 410 height 16
checkbox input "true"
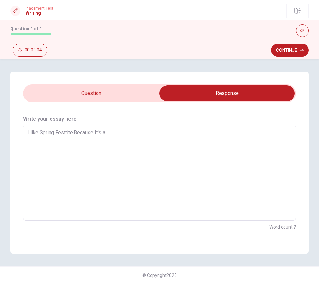
click at [164, 136] on textarea "I like Spring Festrite.Because It's a" at bounding box center [160, 172] width 264 height 85
type textarea "x"
type textarea "I like Spring Festrite.Because It's a i"
type textarea "x"
type textarea "I like Spring Festrite.Because It's a im"
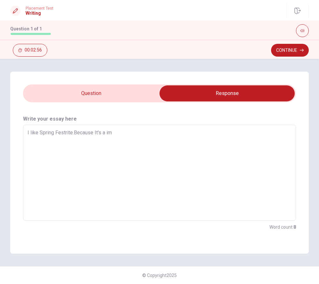
type textarea "x"
type textarea "I like Spring Festrite.Because It's a imp"
type textarea "x"
type textarea "I like Spring Festrite.Because It's a impo"
type textarea "x"
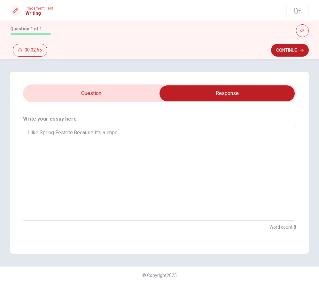
type textarea "I like Spring Festrite.Because It's a impor"
type textarea "x"
type textarea "I like Spring Festrite.Because It's a import"
type textarea "x"
type textarea "I like Spring Festrite.Because It's a importa"
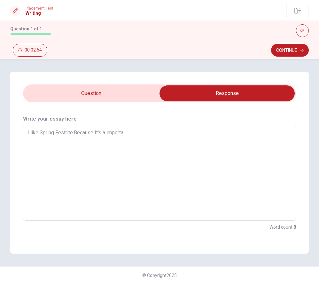
type textarea "x"
type textarea "I like Spring Festrite.Because It's a importan"
type textarea "x"
type textarea "I like Spring Festrite.Because It's a important"
type textarea "x"
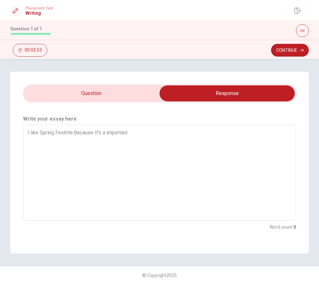
type textarea "I like Spring Festrite.Because It's a important"
type textarea "x"
type textarea "I like Spring Festrite.Because It's a important F"
type textarea "x"
type textarea "I like Spring Festrite.Because It's a important Fe"
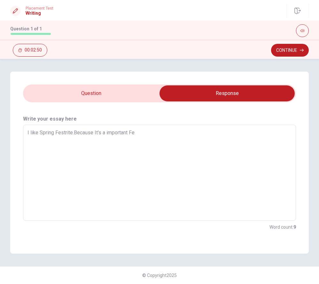
type textarea "x"
type textarea "I like Spring Festrite.Because It's a important Fes"
click at [114, 95] on input "checkbox" at bounding box center [227, 93] width 410 height 16
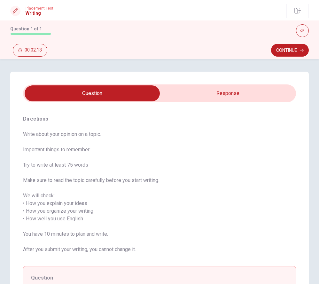
click at [202, 92] on input "checkbox" at bounding box center [92, 93] width 410 height 16
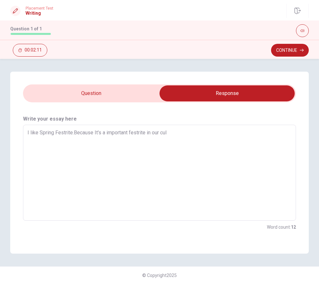
click at [211, 135] on textarea "I like Spring Festrite.Because It's a important festrite in our cul" at bounding box center [160, 172] width 264 height 85
drag, startPoint x: 209, startPoint y: 135, endPoint x: 192, endPoint y: 135, distance: 17.0
click at [192, 135] on textarea "I like Spring Festrite.Because It's a important festrite in our [DOMAIN_NAME] t…" at bounding box center [160, 172] width 264 height 85
click at [56, 137] on textarea "I like Spring Festrite.Because It's a important festrite in our [DOMAIN_NAME] t…" at bounding box center [160, 172] width 264 height 85
click at [91, 139] on textarea "I like Spring Festrite.Because It's a important festrite in our [DOMAIN_NAME] t…" at bounding box center [160, 172] width 264 height 85
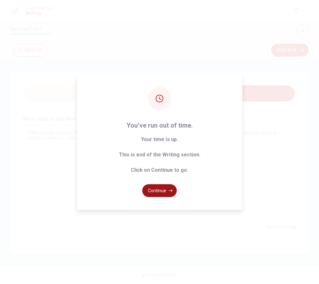
click at [162, 191] on button "Continue" at bounding box center [159, 190] width 35 height 13
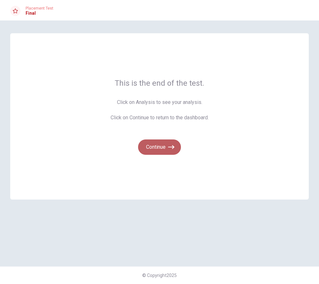
click at [160, 148] on button "Continue" at bounding box center [159, 147] width 43 height 15
